Goal: Task Accomplishment & Management: Manage account settings

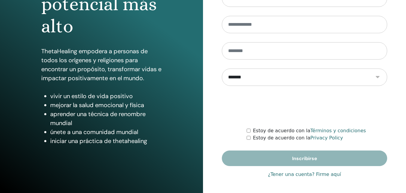
click at [291, 173] on link "¿Tener una cuenta? Firme aquí" at bounding box center [304, 174] width 73 height 7
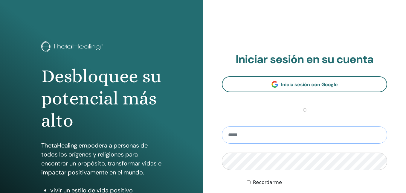
click at [259, 133] on input "email" at bounding box center [304, 134] width 165 height 17
type input "**********"
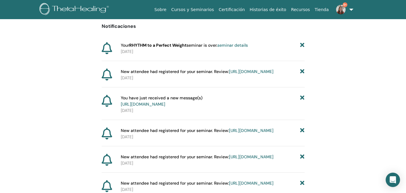
scroll to position [59, 0]
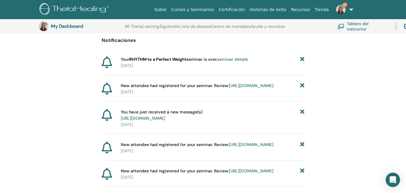
click at [250, 88] on link "[URL][DOMAIN_NAME]" at bounding box center [251, 85] width 45 height 5
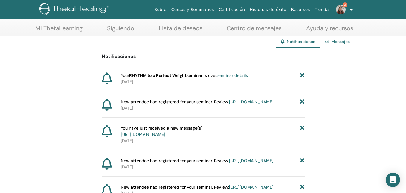
scroll to position [29, 0]
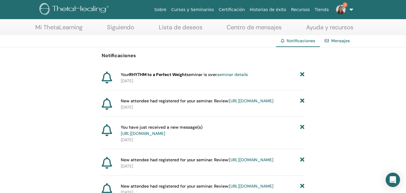
click at [303, 101] on icon at bounding box center [302, 101] width 4 height 6
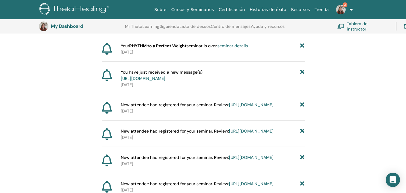
scroll to position [74, 0]
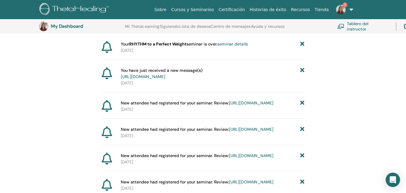
click at [261, 106] on link "[URL][DOMAIN_NAME]" at bounding box center [251, 102] width 45 height 5
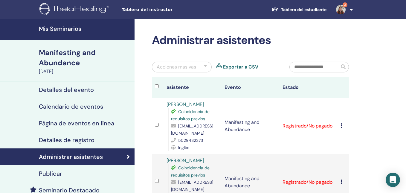
click at [342, 9] on img at bounding box center [341, 10] width 10 height 10
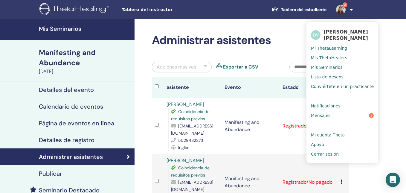
click at [340, 104] on link "Notificaciones" at bounding box center [342, 106] width 63 height 10
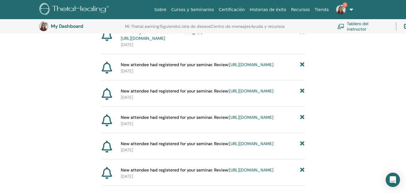
click at [303, 68] on icon at bounding box center [302, 65] width 4 height 6
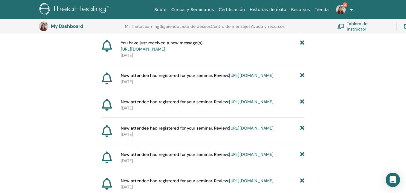
scroll to position [112, 0]
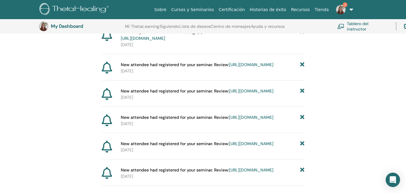
click at [302, 94] on icon at bounding box center [302, 91] width 4 height 6
click at [256, 67] on link "https://member.thetahealing.com/instructor/seminar/347579/attendees" at bounding box center [251, 64] width 45 height 5
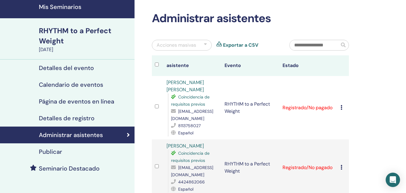
scroll to position [30, 0]
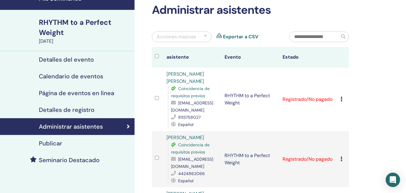
click at [341, 97] on icon at bounding box center [342, 99] width 2 height 5
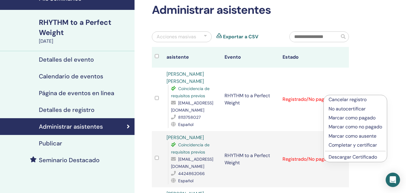
click at [341, 99] on p "Cancelar registro" at bounding box center [356, 99] width 54 height 7
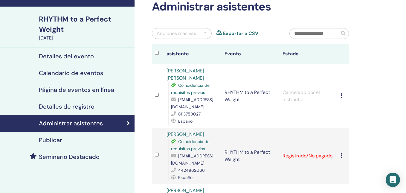
scroll to position [33, 0]
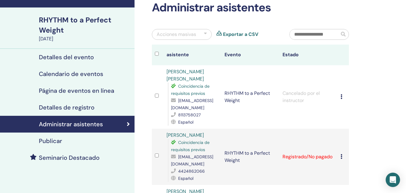
click at [85, 140] on div "Publicar" at bounding box center [67, 140] width 125 height 7
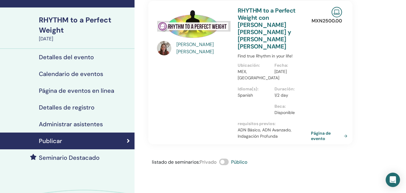
click at [102, 103] on link "Detalles de registro" at bounding box center [67, 107] width 135 height 17
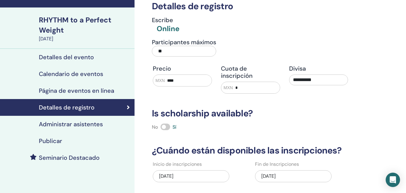
click at [284, 170] on div "08/15/2025" at bounding box center [293, 176] width 77 height 12
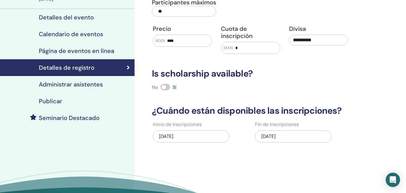
click at [268, 130] on div "08/15/2025" at bounding box center [293, 136] width 77 height 12
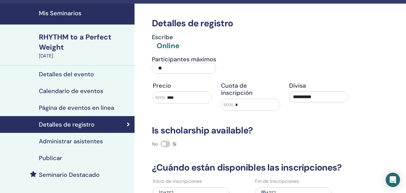
scroll to position [0, 0]
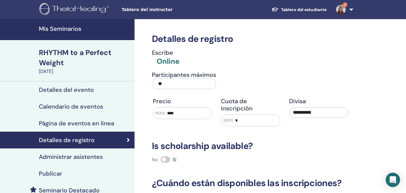
click at [342, 10] on img at bounding box center [341, 10] width 10 height 10
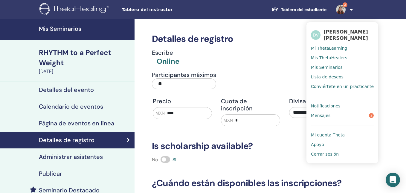
click at [340, 104] on link "Notificaciones" at bounding box center [342, 106] width 63 height 10
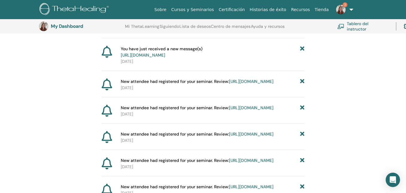
scroll to position [98, 0]
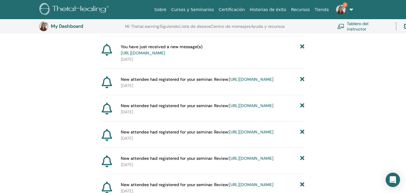
click at [303, 83] on icon at bounding box center [302, 79] width 4 height 6
click at [302, 109] on icon at bounding box center [302, 106] width 4 height 6
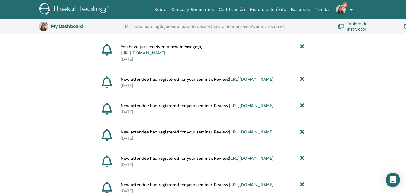
click at [302, 109] on icon at bounding box center [302, 106] width 4 height 6
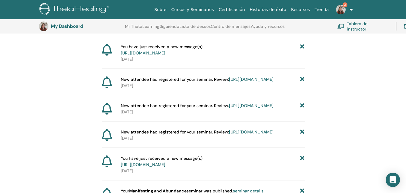
click at [302, 109] on icon at bounding box center [302, 106] width 4 height 6
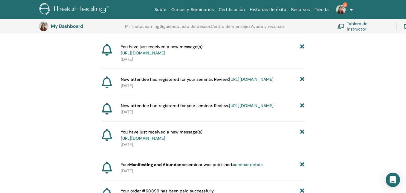
click at [256, 82] on link "https://member.thetahealing.com/instructor/seminar/374812/attendees" at bounding box center [251, 79] width 45 height 5
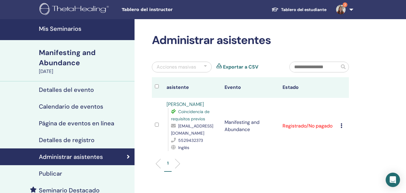
click at [343, 10] on img at bounding box center [341, 10] width 10 height 10
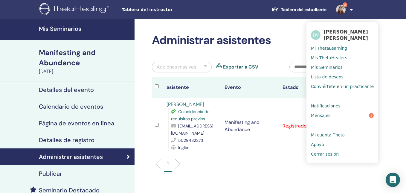
click at [337, 105] on span "Notificaciones" at bounding box center [325, 105] width 29 height 5
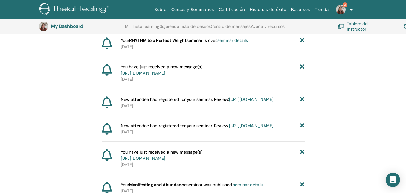
scroll to position [100, 0]
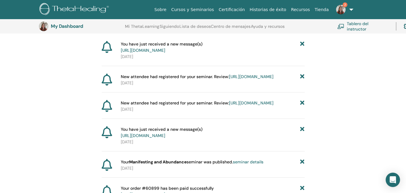
click at [253, 106] on link "[URL][DOMAIN_NAME]" at bounding box center [251, 102] width 45 height 5
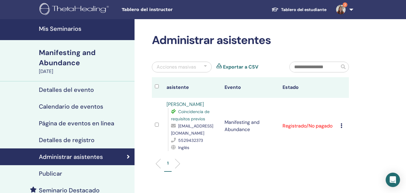
scroll to position [4, 0]
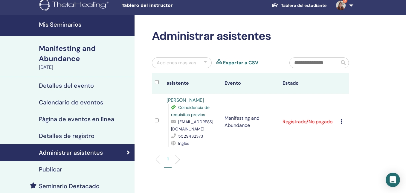
click at [343, 5] on img at bounding box center [341, 6] width 10 height 10
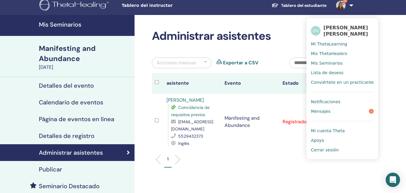
click at [342, 99] on link "Notificaciones" at bounding box center [342, 102] width 63 height 10
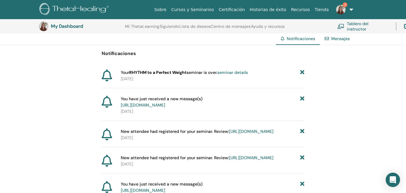
scroll to position [44, 0]
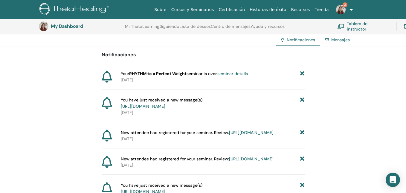
click at [165, 106] on link "https://member.thetahealing.com/message-center/messages/e2f89a35-58aa-4e57-9788…" at bounding box center [143, 106] width 45 height 5
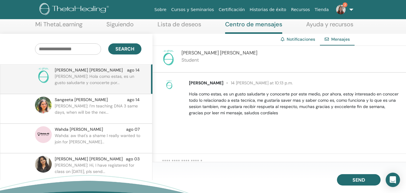
click at [341, 9] on img at bounding box center [341, 10] width 10 height 10
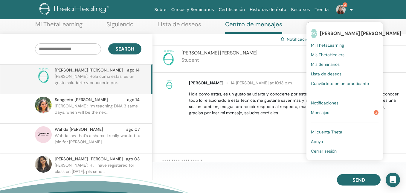
click at [344, 114] on link "Mensajes 3" at bounding box center [345, 113] width 68 height 10
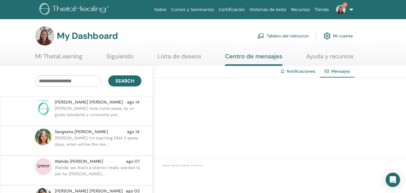
click at [269, 39] on link "Tablero del instructor" at bounding box center [283, 35] width 52 height 13
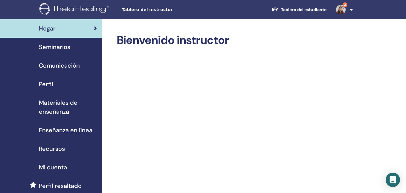
click at [339, 11] on img at bounding box center [341, 10] width 10 height 10
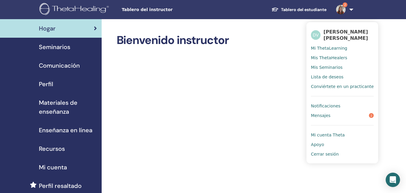
click at [336, 118] on link "Mensajes 2" at bounding box center [342, 116] width 63 height 10
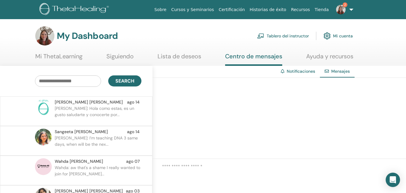
click at [300, 37] on link "Tablero del instructor" at bounding box center [283, 35] width 52 height 13
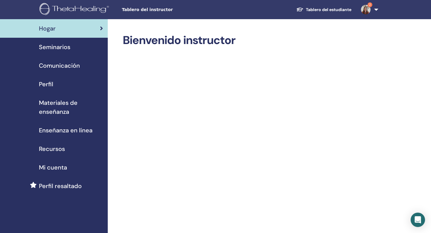
click at [71, 48] on div "Seminarios" at bounding box center [54, 46] width 98 height 9
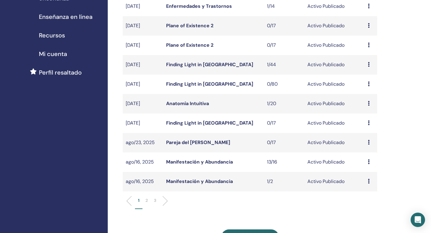
scroll to position [114, 0]
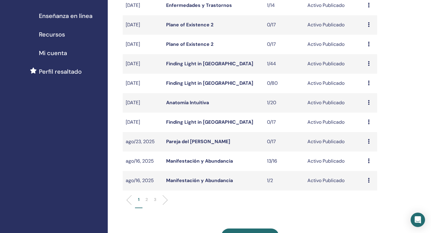
click at [370, 162] on div "Avance Editar asistentes Cancelar" at bounding box center [371, 160] width 6 height 7
click at [148, 197] on p "2" at bounding box center [146, 199] width 2 height 6
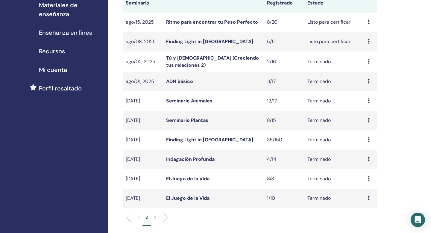
scroll to position [37, 0]
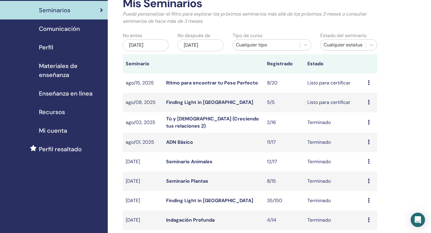
click at [369, 84] on icon at bounding box center [369, 82] width 2 height 5
click at [370, 107] on link "asistentes" at bounding box center [366, 107] width 23 height 6
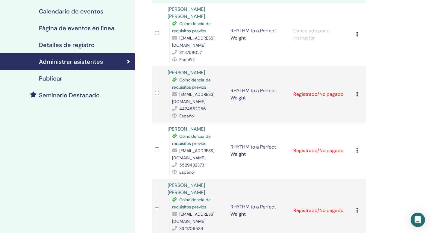
scroll to position [99, 0]
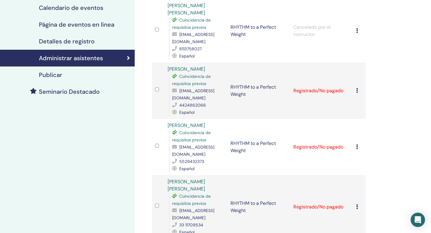
click at [357, 88] on icon at bounding box center [357, 90] width 2 height 5
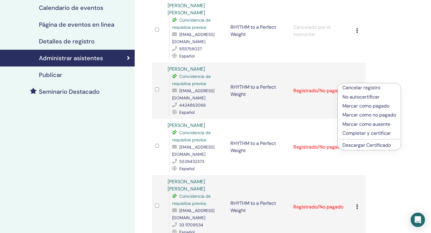
click at [361, 133] on p "Completar y certificar" at bounding box center [369, 133] width 54 height 7
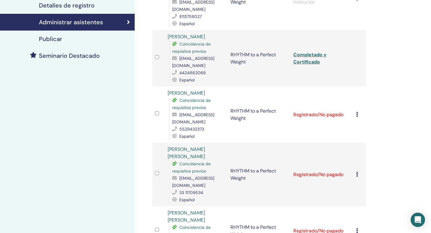
scroll to position [142, 0]
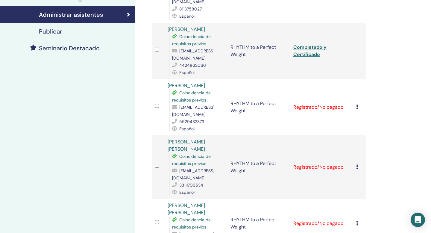
click at [357, 104] on icon at bounding box center [357, 106] width 2 height 5
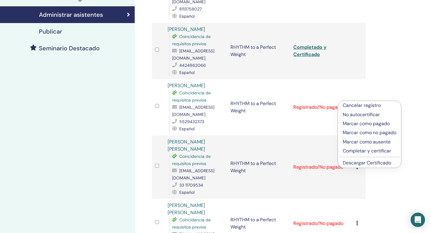
click at [361, 149] on p "Completar y certificar" at bounding box center [370, 150] width 54 height 7
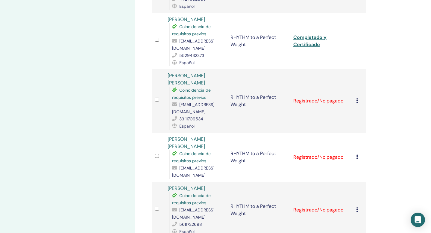
scroll to position [211, 0]
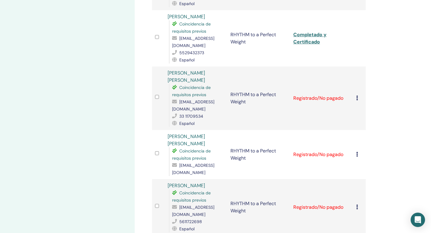
click at [357, 95] on icon at bounding box center [357, 97] width 2 height 5
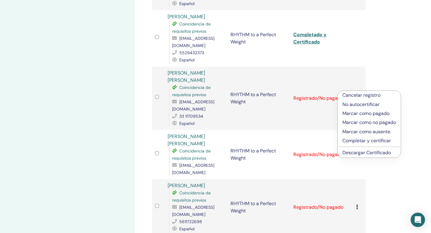
click at [363, 139] on p "Completar y certificar" at bounding box center [369, 140] width 54 height 7
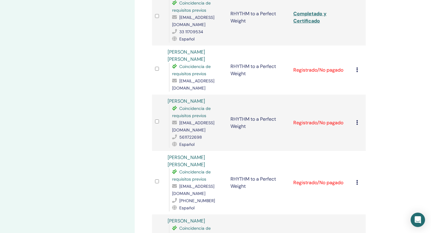
scroll to position [285, 0]
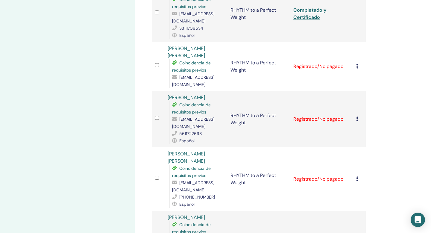
click at [358, 70] on div "Cancelar registro No autocertificar Marcar como pagado Marcar como no pagado Ma…" at bounding box center [359, 66] width 7 height 7
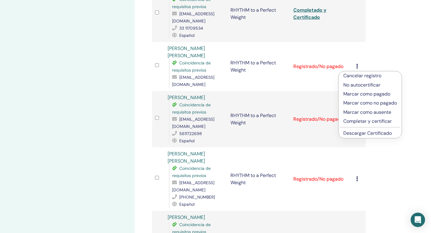
click at [371, 122] on p "Completar y certificar" at bounding box center [370, 121] width 54 height 7
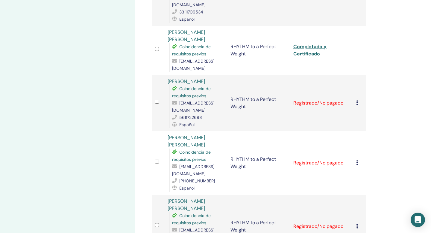
scroll to position [331, 0]
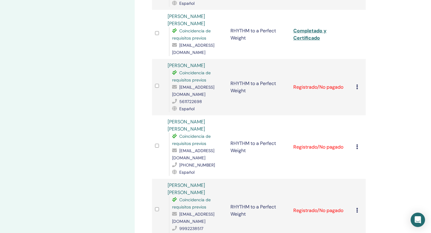
click at [357, 84] on icon at bounding box center [357, 86] width 2 height 5
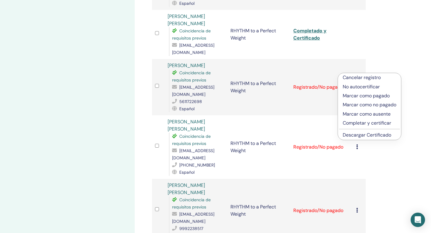
click at [364, 122] on p "Completar y certificar" at bounding box center [370, 122] width 54 height 7
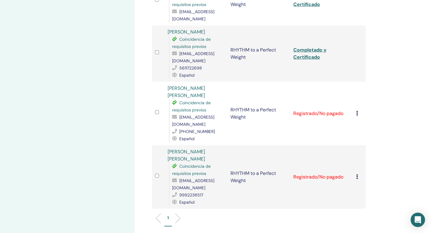
scroll to position [372, 0]
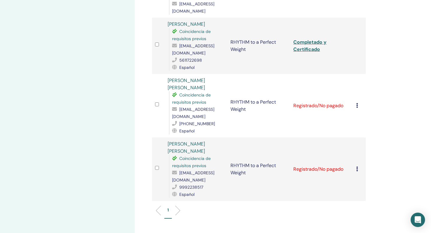
click at [356, 103] on icon at bounding box center [357, 105] width 2 height 5
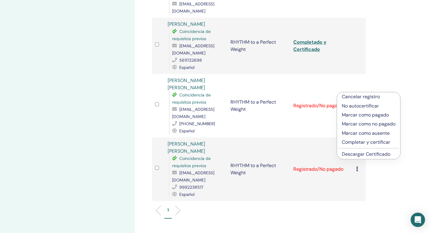
click at [362, 141] on p "Completar y certificar" at bounding box center [369, 142] width 54 height 7
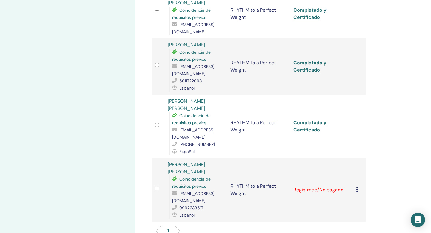
scroll to position [362, 0]
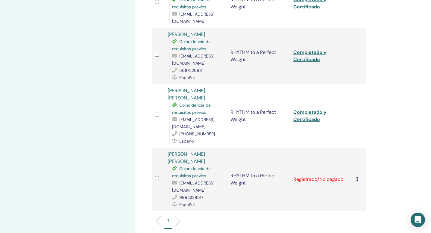
click at [358, 176] on div "Cancelar registro No autocertificar Marcar como pagado Marcar como no pagado Ma…" at bounding box center [359, 179] width 7 height 7
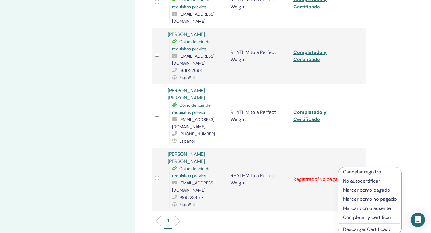
click at [364, 216] on p "Completar y certificar" at bounding box center [370, 217] width 54 height 7
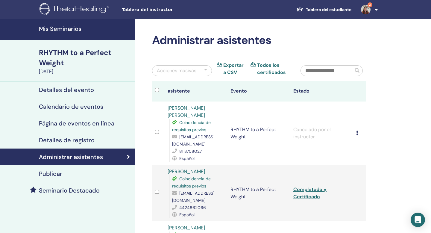
click at [366, 8] on img at bounding box center [366, 10] width 10 height 10
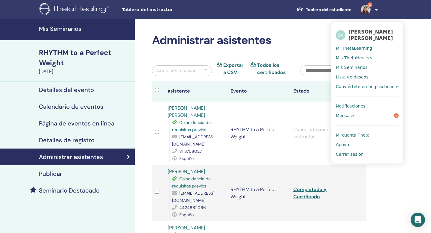
click at [363, 112] on link "Mensajes 2" at bounding box center [367, 116] width 63 height 10
